Goal: Check status

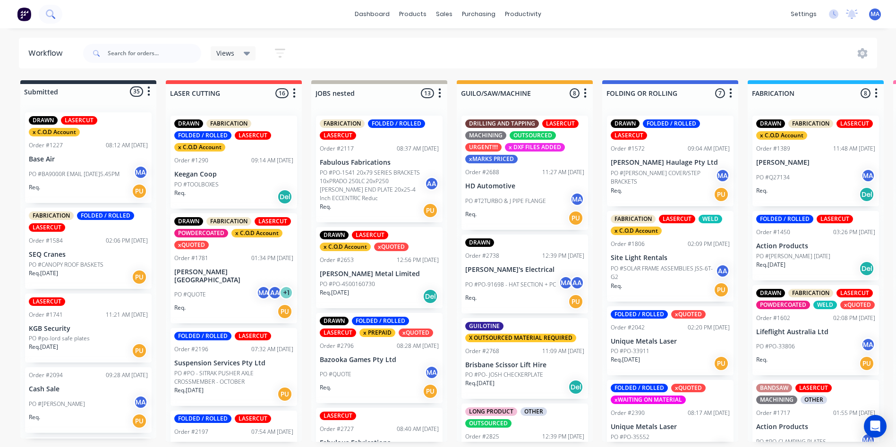
scroll to position [3, 0]
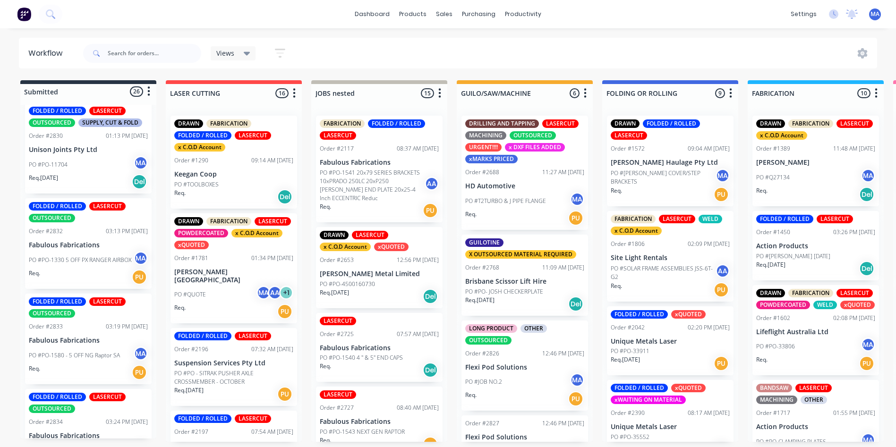
scroll to position [1752, 0]
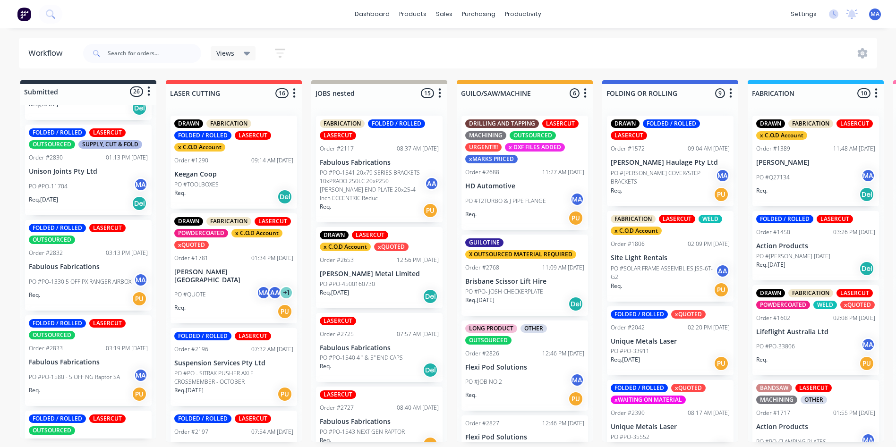
click at [84, 346] on div "FOLDED / ROLLED LASERCUT OUTSOURCED Order #2833 03:19 PM [DATE] Fabulous Fabric…" at bounding box center [88, 361] width 127 height 91
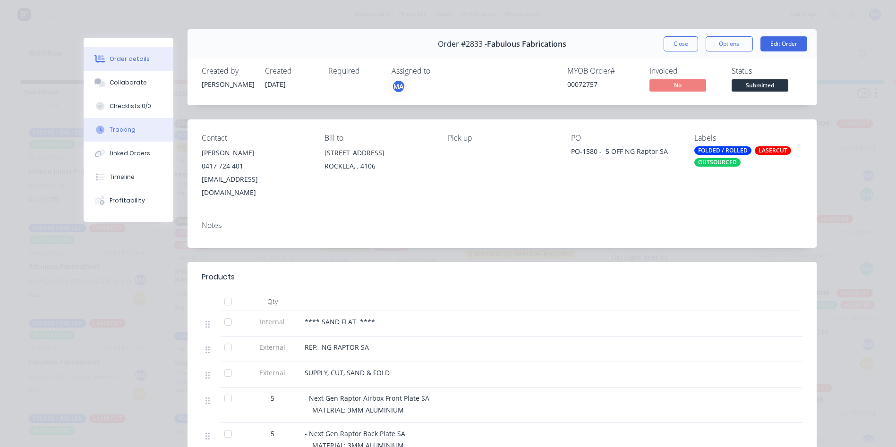
scroll to position [0, 0]
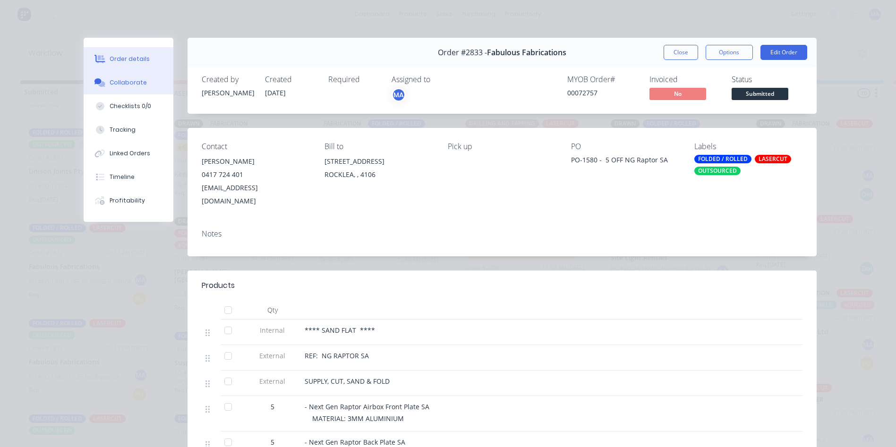
click at [112, 87] on button "Collaborate" at bounding box center [129, 83] width 90 height 24
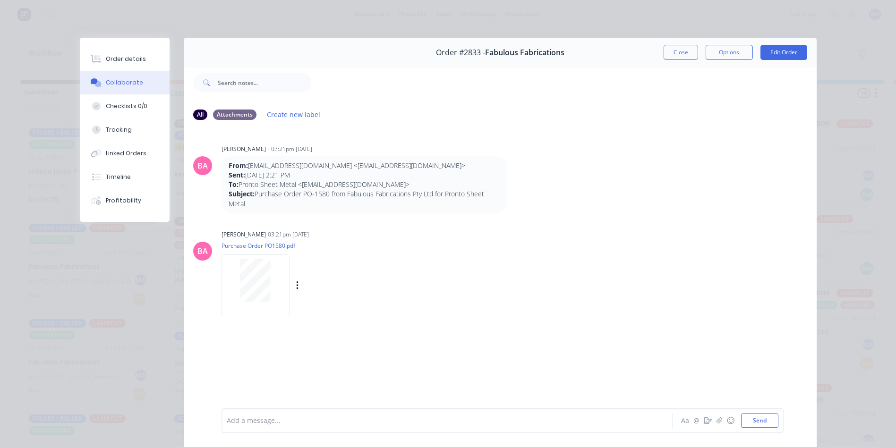
click at [279, 287] on div at bounding box center [256, 280] width 60 height 43
click at [145, 58] on button "Order details" at bounding box center [125, 59] width 90 height 24
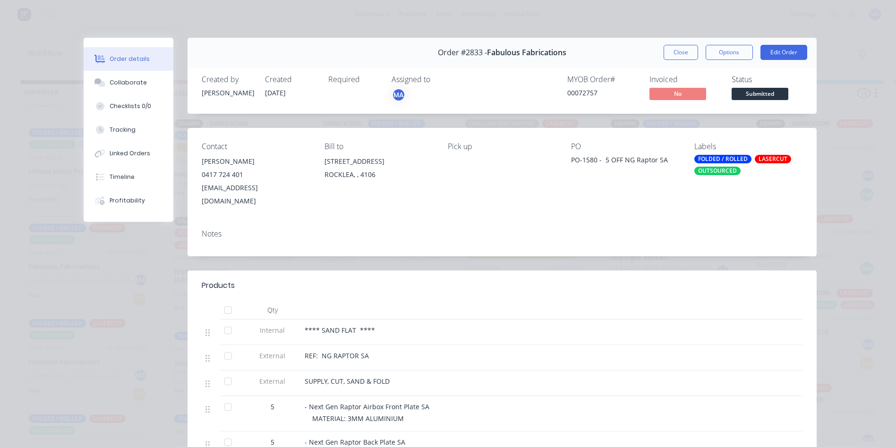
click at [722, 173] on div "OUTSOURCED" at bounding box center [718, 171] width 46 height 9
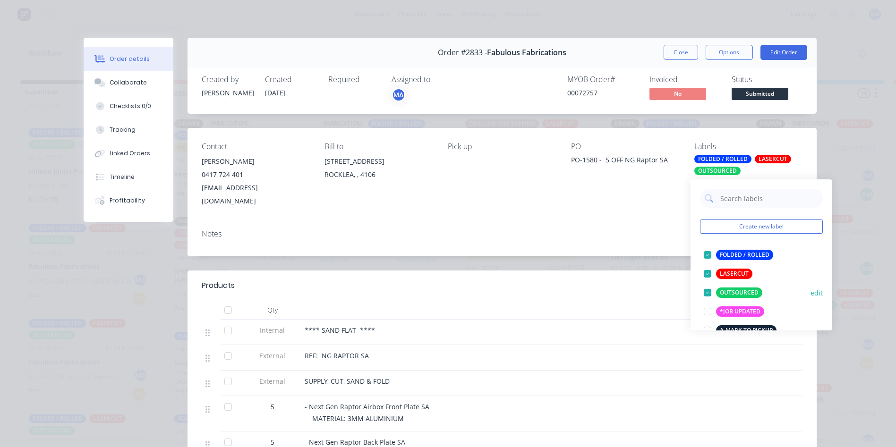
click at [707, 289] on div at bounding box center [707, 293] width 19 height 19
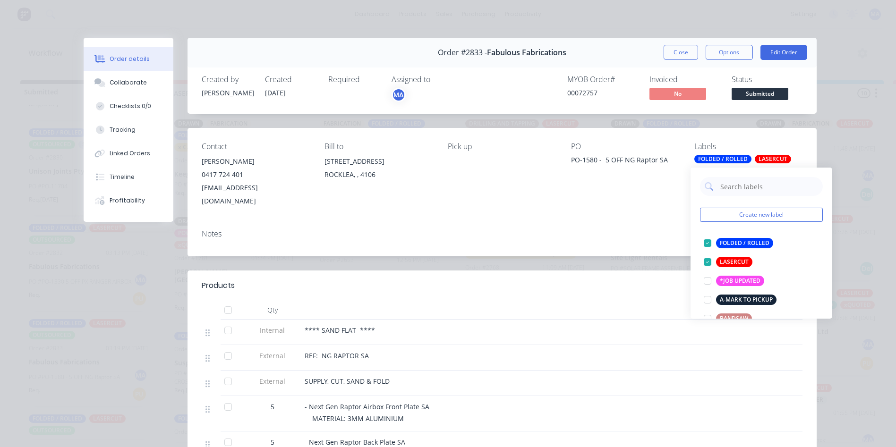
click at [563, 254] on div "Order #2833 - Fabulous Fabrications Close Options Edit Order Created by [PERSON…" at bounding box center [450, 390] width 733 height 704
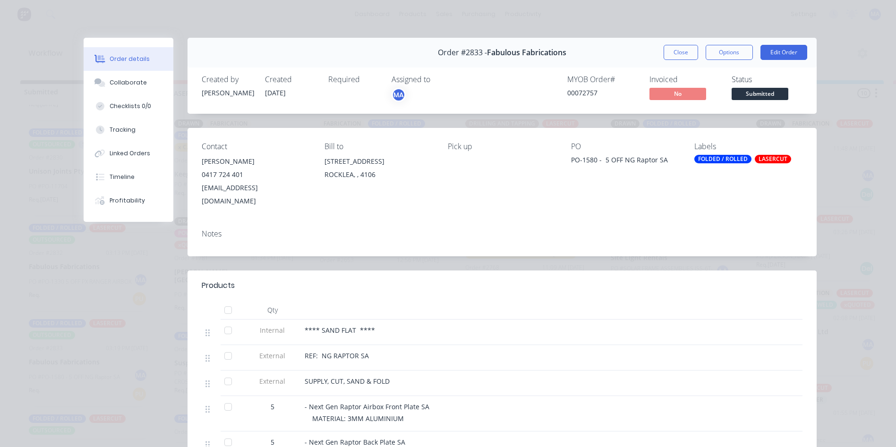
click at [691, 48] on button "Close" at bounding box center [681, 52] width 34 height 15
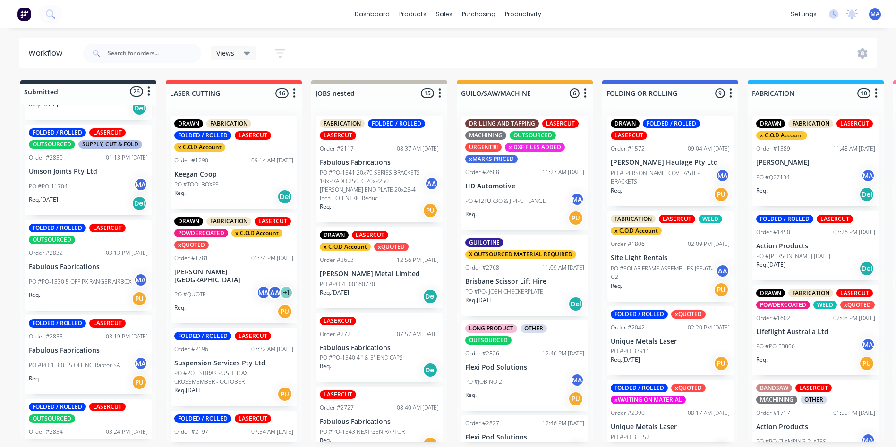
click at [53, 442] on p "Fabulous Fabrications" at bounding box center [88, 446] width 119 height 8
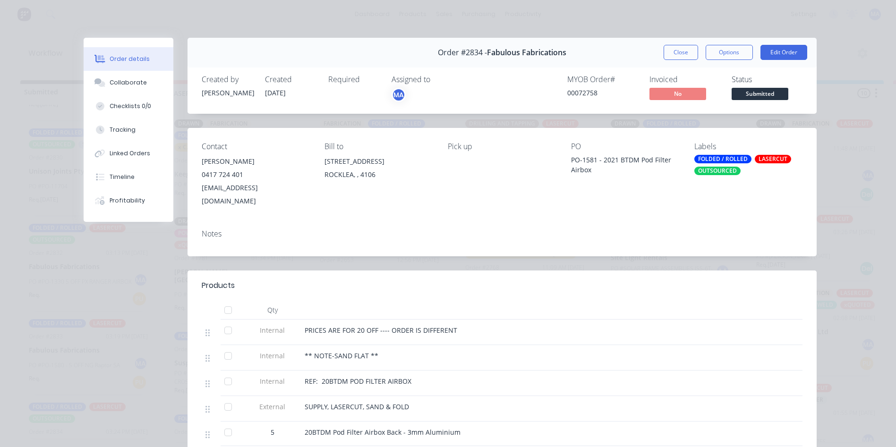
click at [725, 173] on div "OUTSOURCED" at bounding box center [718, 171] width 46 height 9
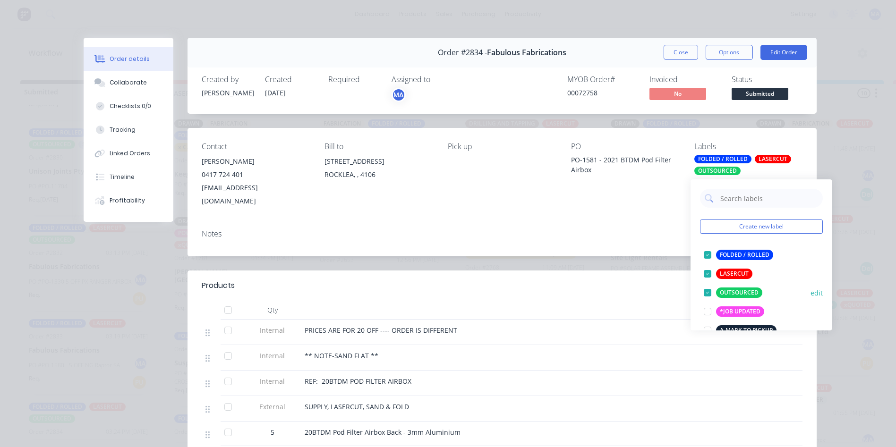
click at [705, 290] on div at bounding box center [707, 293] width 19 height 19
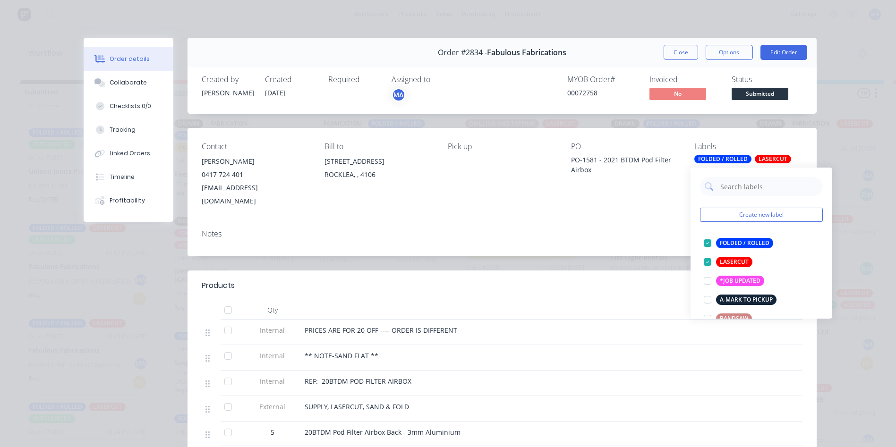
click at [533, 257] on div "Order #2834 - Fabulous Fabrications Close Options Edit Order Created by [PERSON…" at bounding box center [450, 412] width 733 height 749
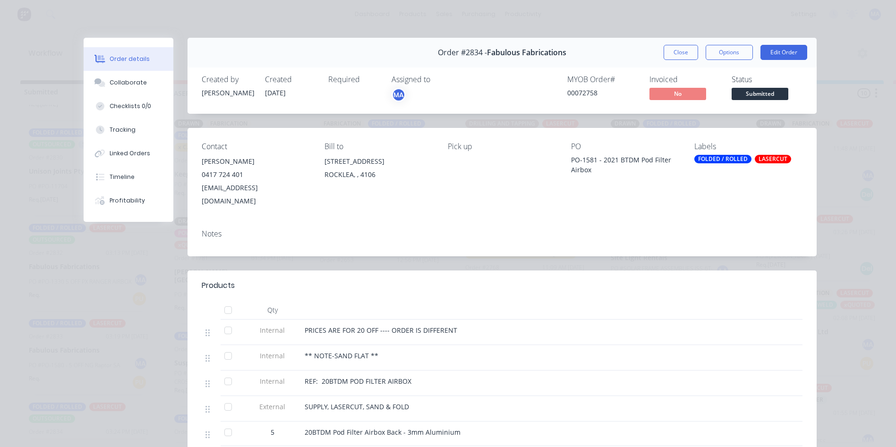
click at [678, 58] on button "Close" at bounding box center [681, 52] width 34 height 15
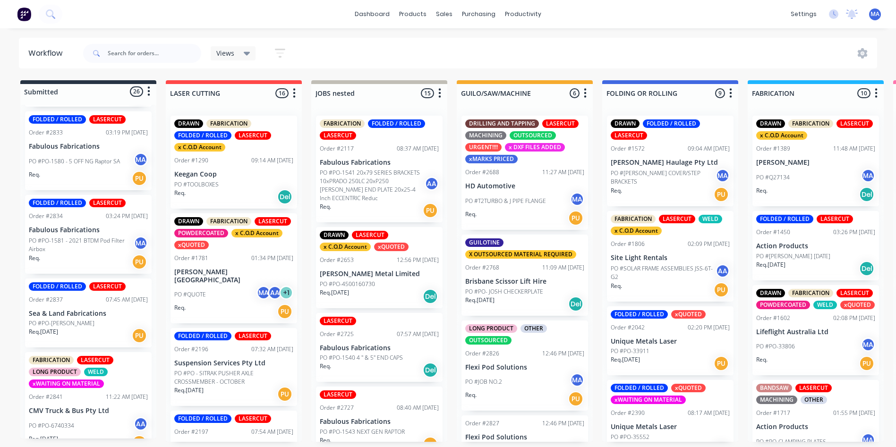
scroll to position [1964, 0]
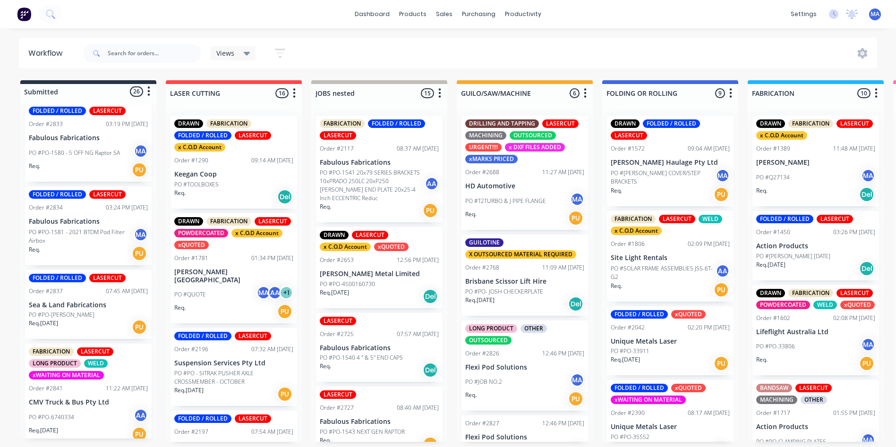
click at [93, 409] on div "PO #PO-6740334 AA" at bounding box center [88, 418] width 119 height 18
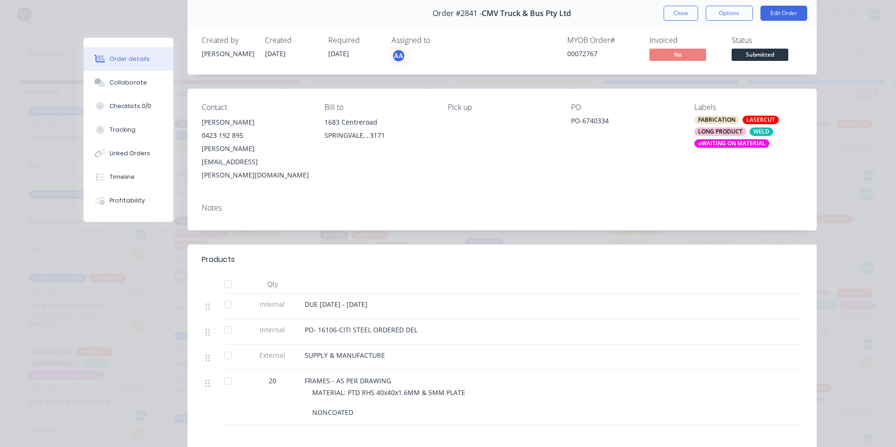
scroll to position [0, 0]
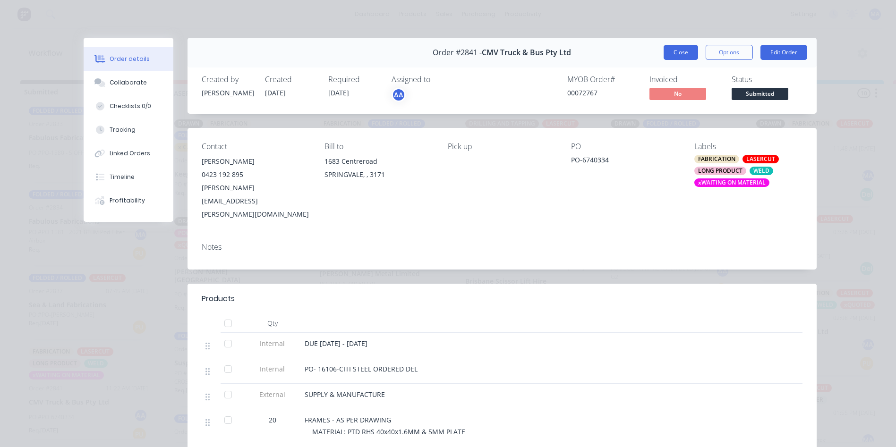
click at [670, 49] on button "Close" at bounding box center [681, 52] width 34 height 15
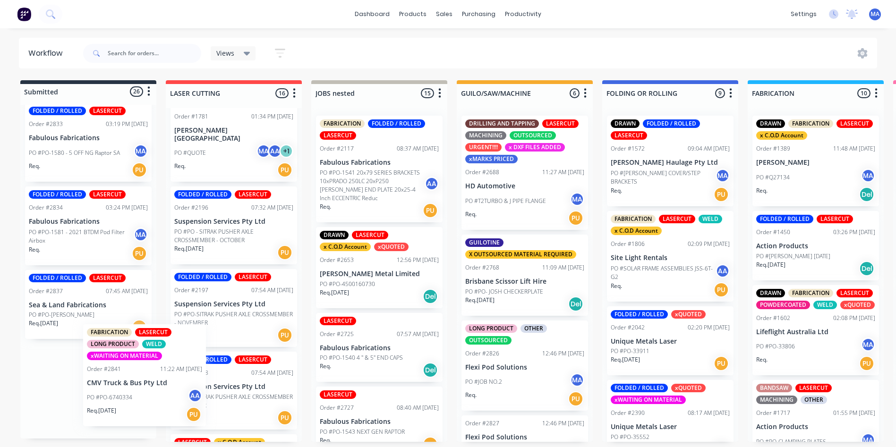
scroll to position [2, 0]
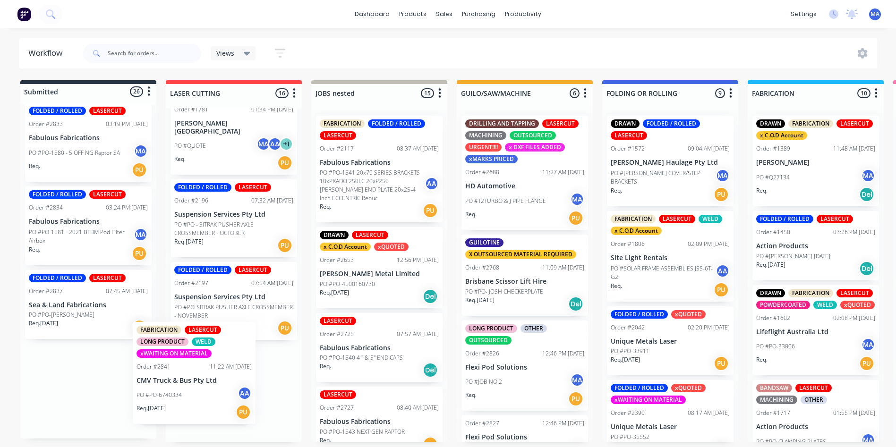
drag, startPoint x: 143, startPoint y: 404, endPoint x: 193, endPoint y: 402, distance: 49.7
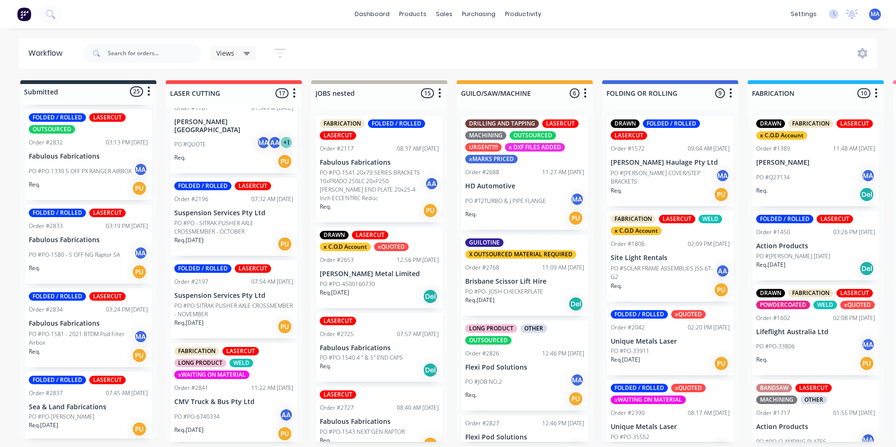
scroll to position [1857, 0]
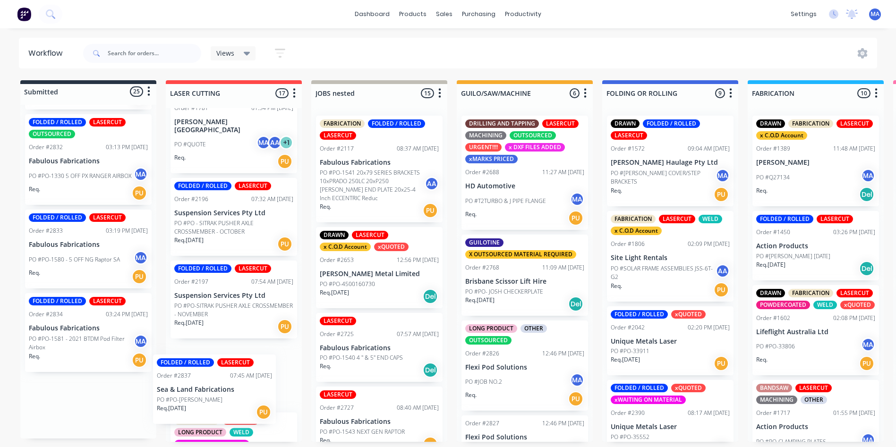
drag, startPoint x: 92, startPoint y: 415, endPoint x: 166, endPoint y: 388, distance: 79.5
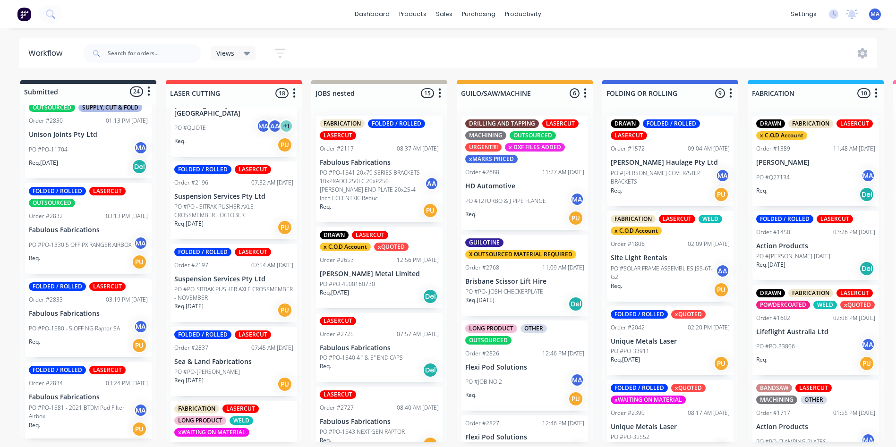
scroll to position [1783, 0]
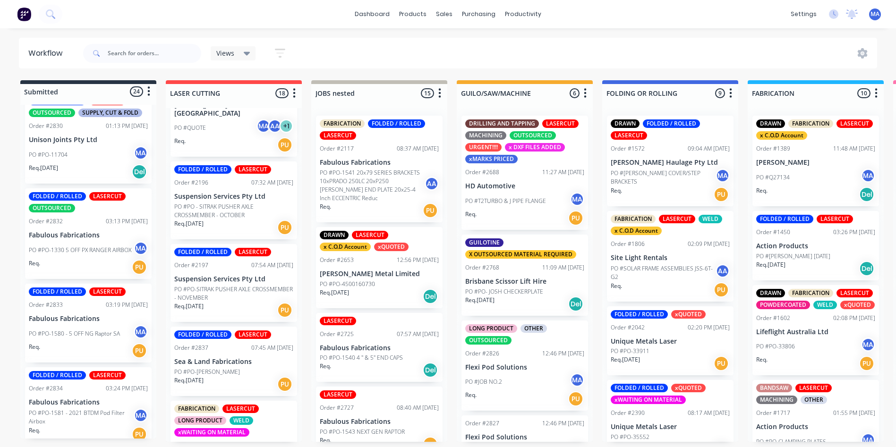
drag, startPoint x: 80, startPoint y: 377, endPoint x: 223, endPoint y: 392, distance: 143.0
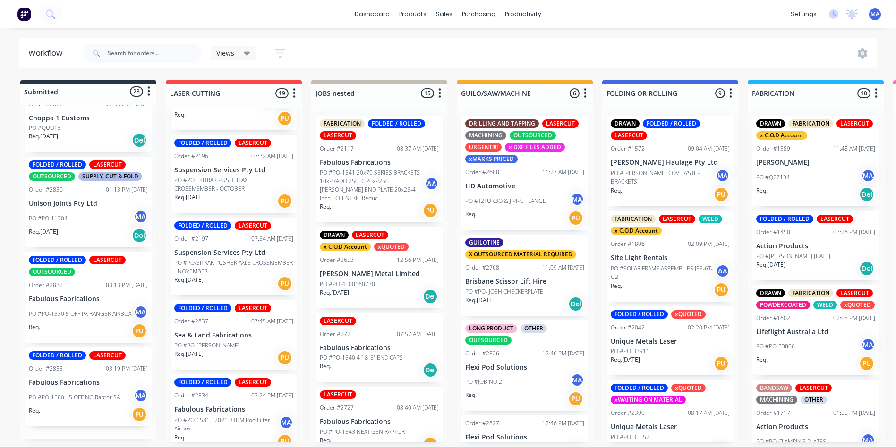
scroll to position [1700, 0]
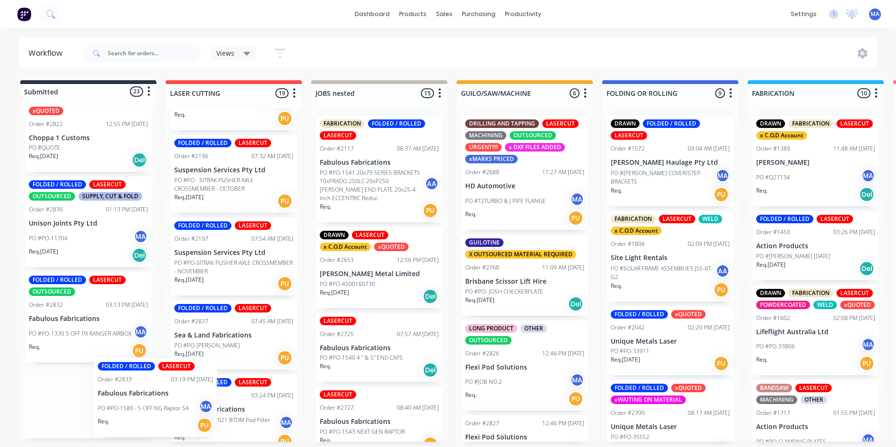
drag, startPoint x: 172, startPoint y: 388, endPoint x: 204, endPoint y: 388, distance: 31.7
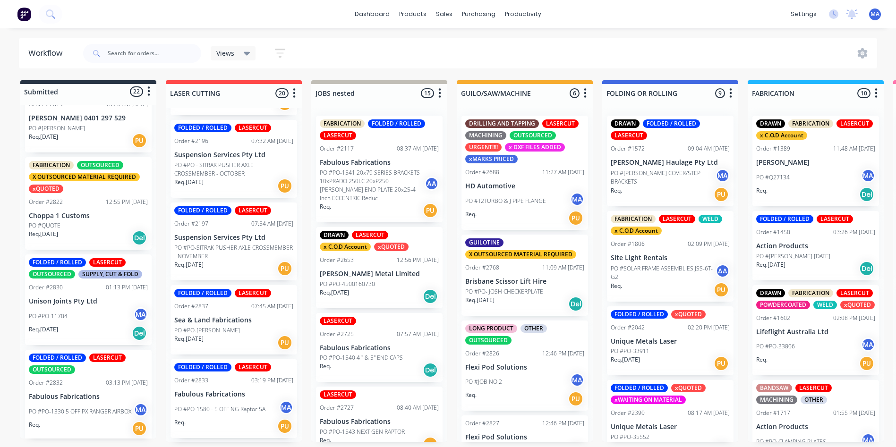
scroll to position [1616, 0]
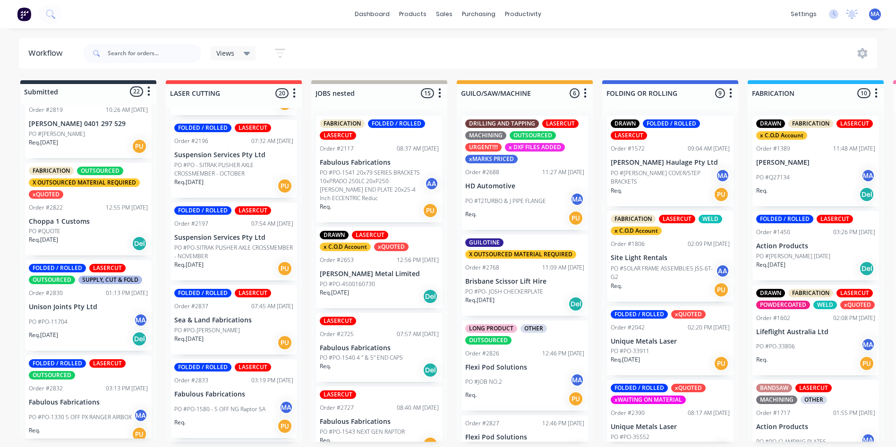
click at [85, 413] on p "PO #PO-1330 5 OFF PX RANGER AIRBOX" at bounding box center [80, 417] width 103 height 9
